Goal: Information Seeking & Learning: Learn about a topic

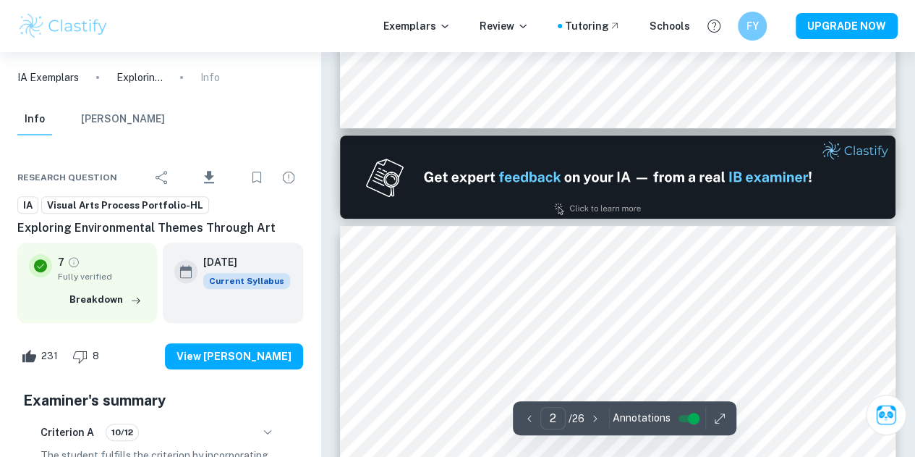
scroll to position [253, 0]
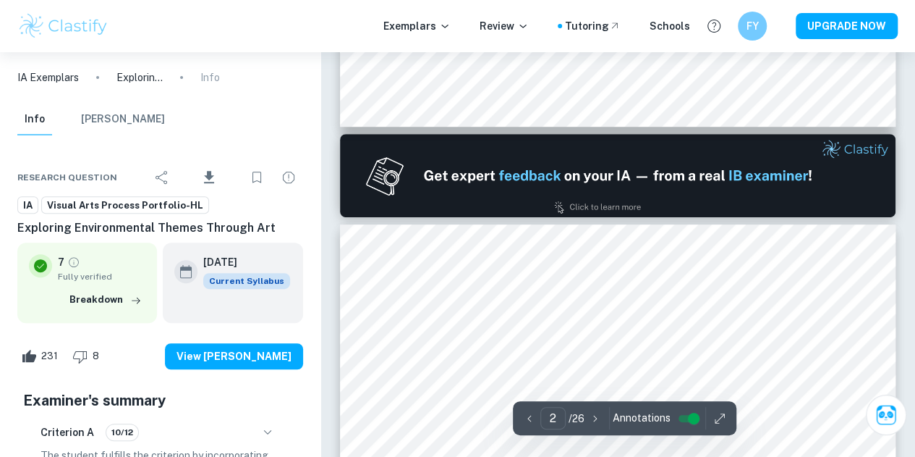
type input "1"
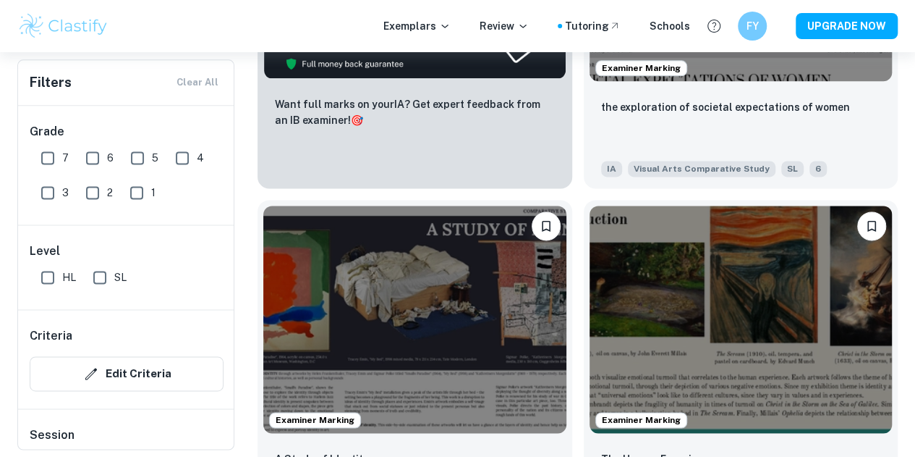
scroll to position [907, 0]
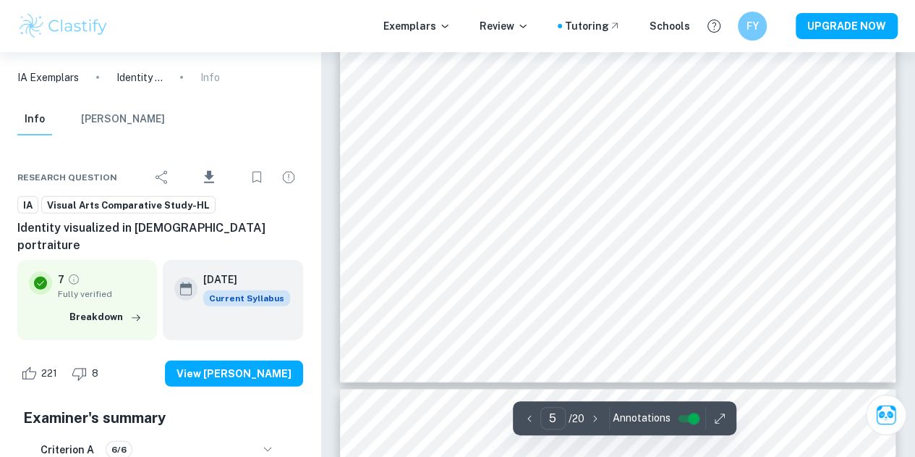
scroll to position [1858, 0]
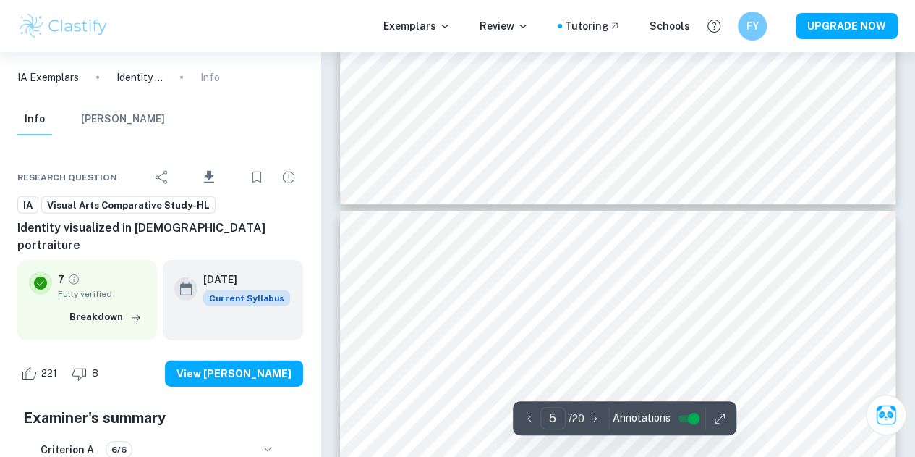
type input "6"
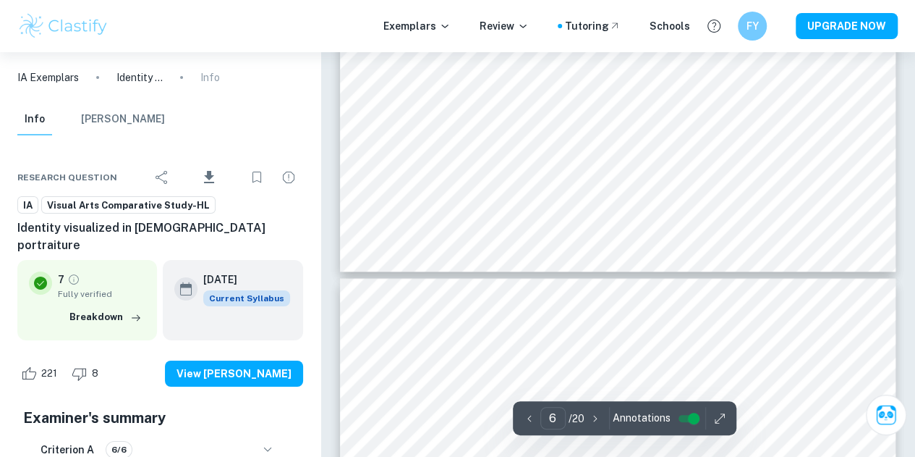
scroll to position [2369, 0]
